Goal: Transaction & Acquisition: Download file/media

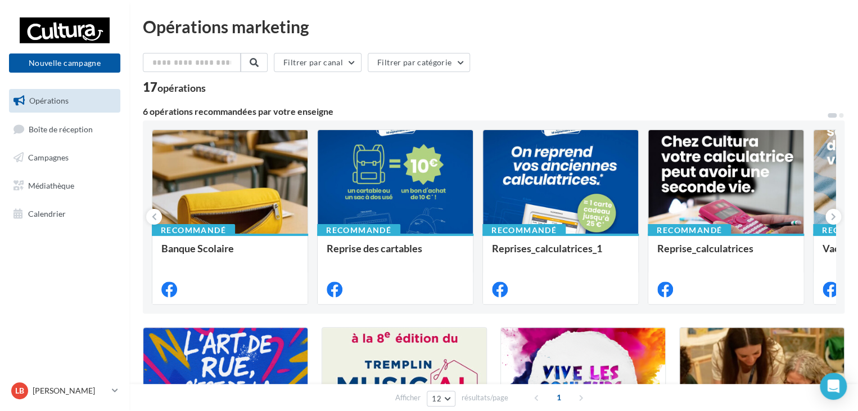
click at [712, 31] on div "Opérations marketing" at bounding box center [494, 26] width 702 height 17
click at [48, 157] on span "Campagnes" at bounding box center [48, 157] width 40 height 10
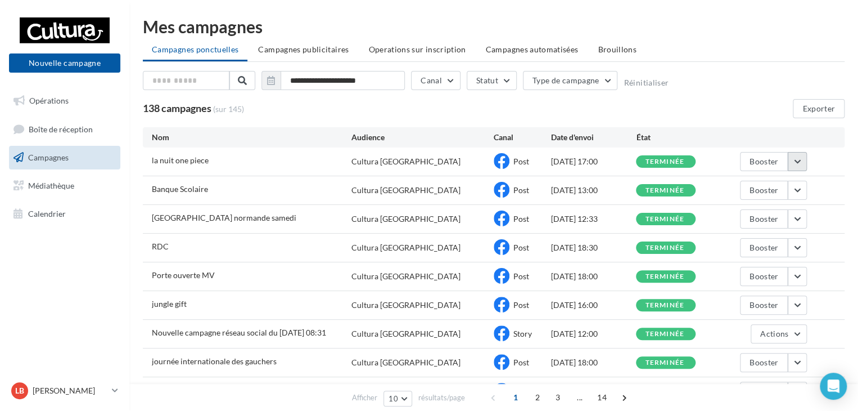
click at [797, 157] on button "button" at bounding box center [797, 161] width 19 height 19
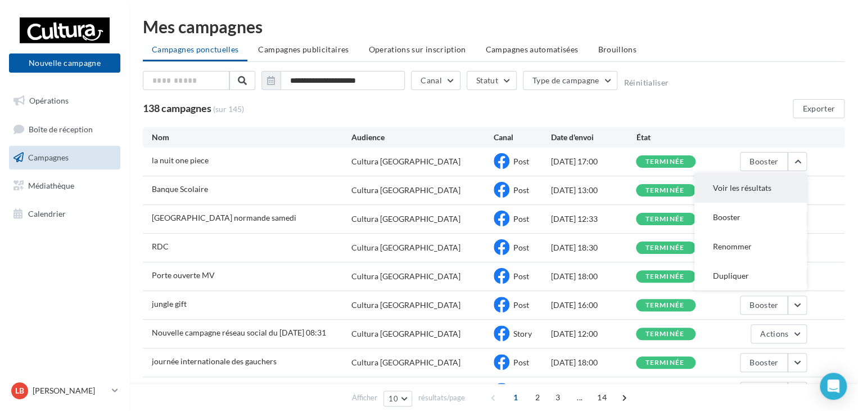
click at [769, 183] on button "Voir les résultats" at bounding box center [751, 187] width 112 height 29
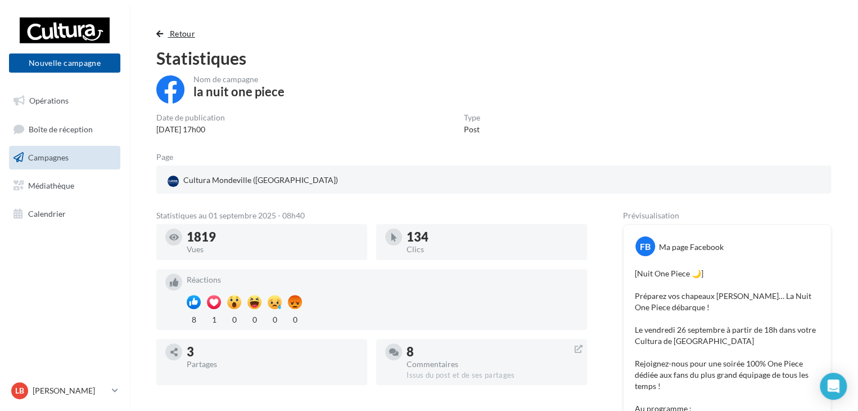
click at [161, 31] on span "button" at bounding box center [159, 34] width 7 height 8
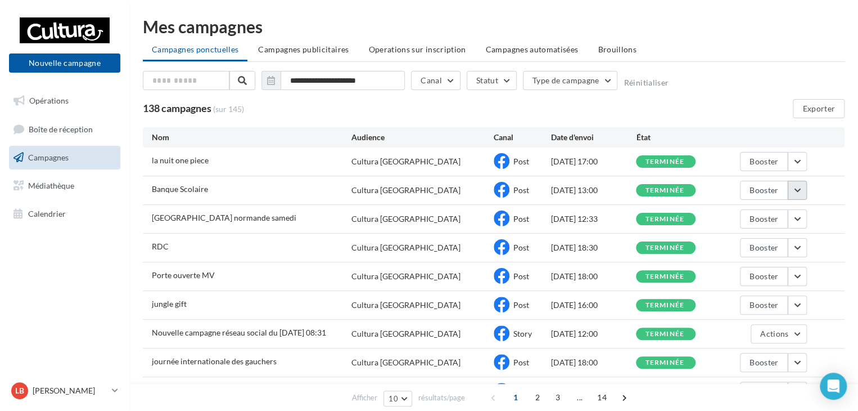
click at [801, 191] on button "button" at bounding box center [797, 190] width 19 height 19
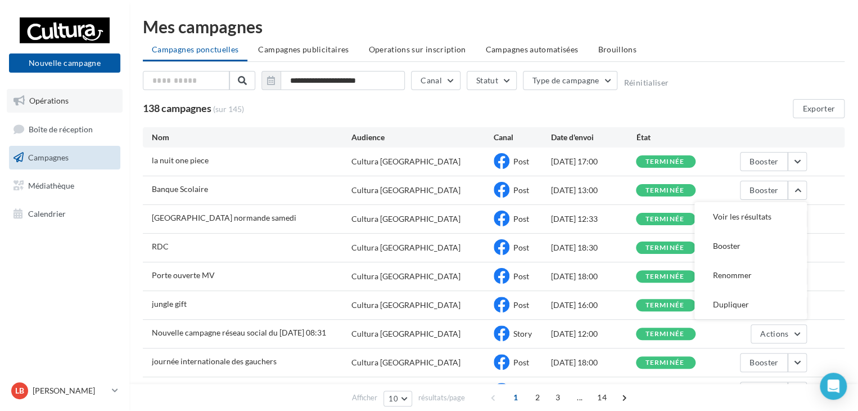
click at [57, 102] on span "Opérations" at bounding box center [48, 101] width 39 height 10
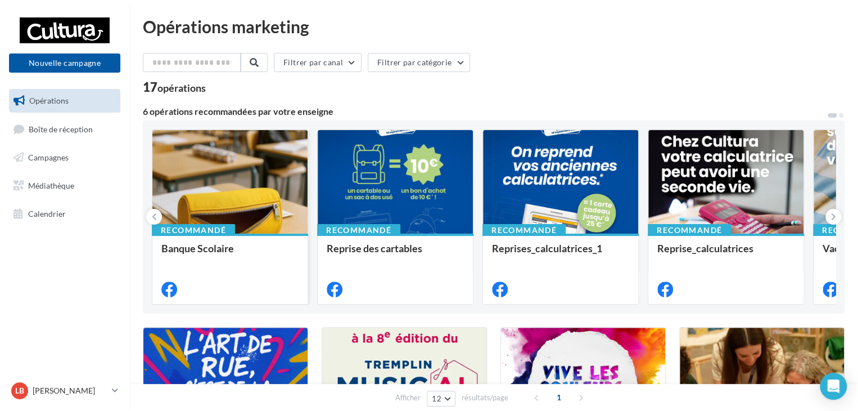
click at [253, 178] on div at bounding box center [229, 182] width 155 height 105
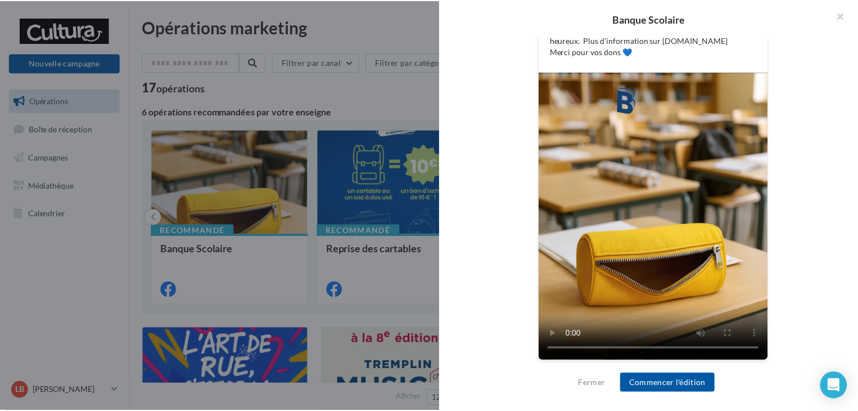
scroll to position [10, 0]
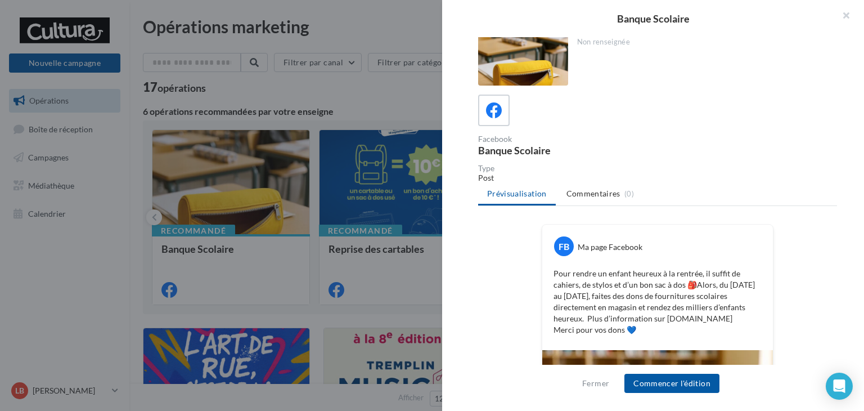
click at [343, 106] on div at bounding box center [432, 205] width 864 height 411
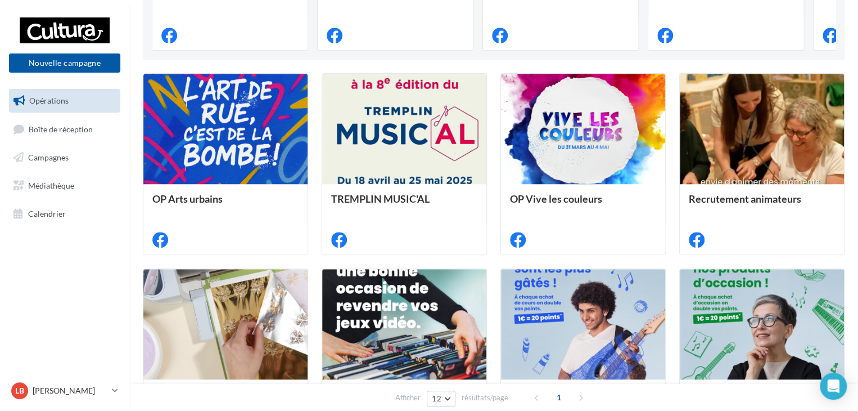
scroll to position [0, 0]
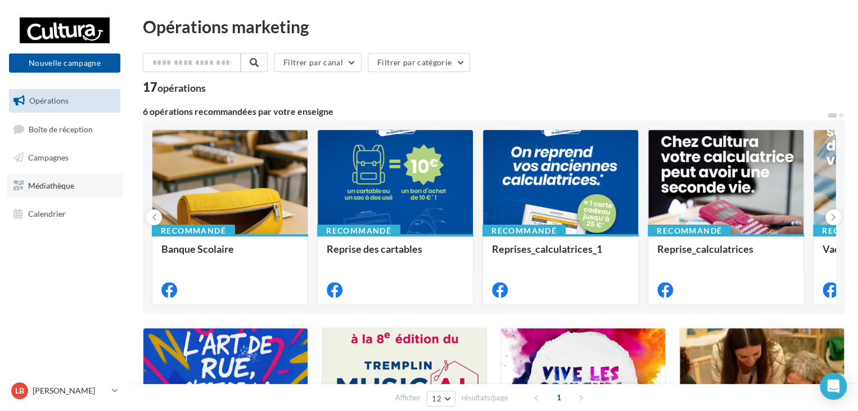
click at [62, 182] on span "Médiathèque" at bounding box center [51, 186] width 46 height 10
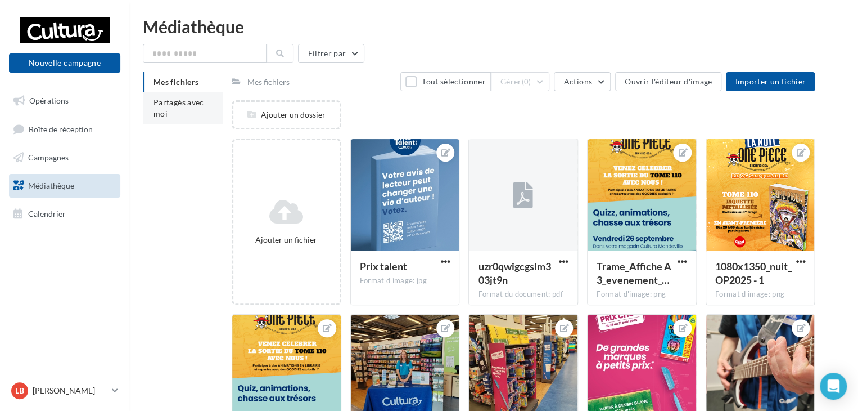
click at [177, 100] on span "Partagés avec moi" at bounding box center [179, 107] width 51 height 21
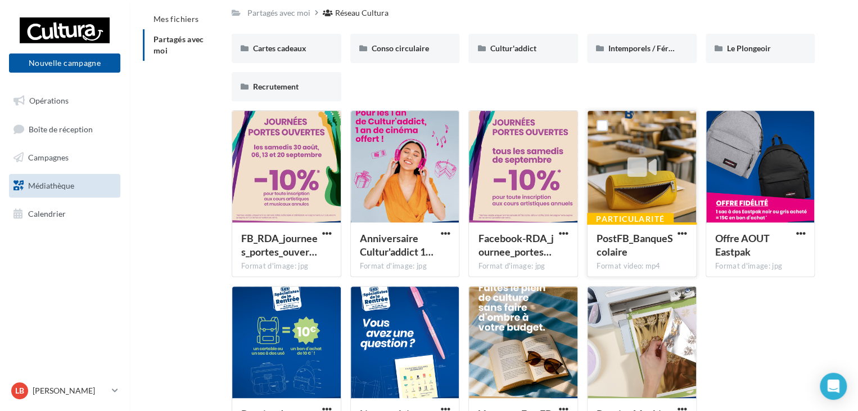
scroll to position [74, 0]
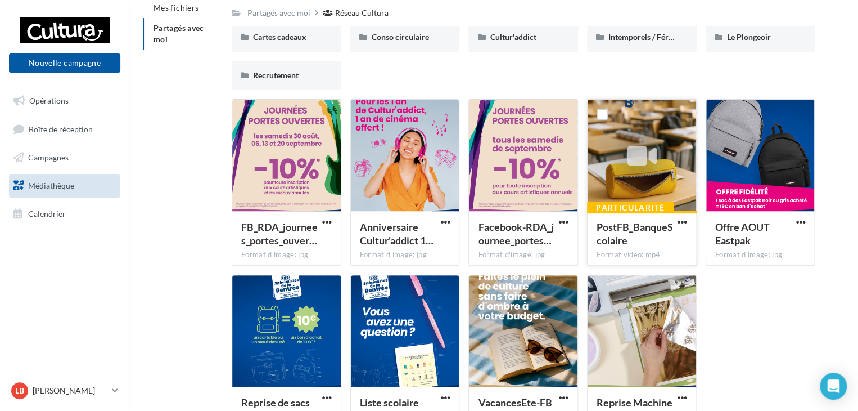
click at [647, 172] on div at bounding box center [641, 155] width 29 height 37
click at [667, 185] on div at bounding box center [642, 156] width 109 height 112
click at [627, 228] on span "PostFB_BanqueScolaire" at bounding box center [635, 233] width 76 height 26
click at [681, 217] on span "button" at bounding box center [683, 222] width 10 height 10
click at [642, 246] on button "Télécharger" at bounding box center [633, 244] width 112 height 29
